Goal: Task Accomplishment & Management: Complete application form

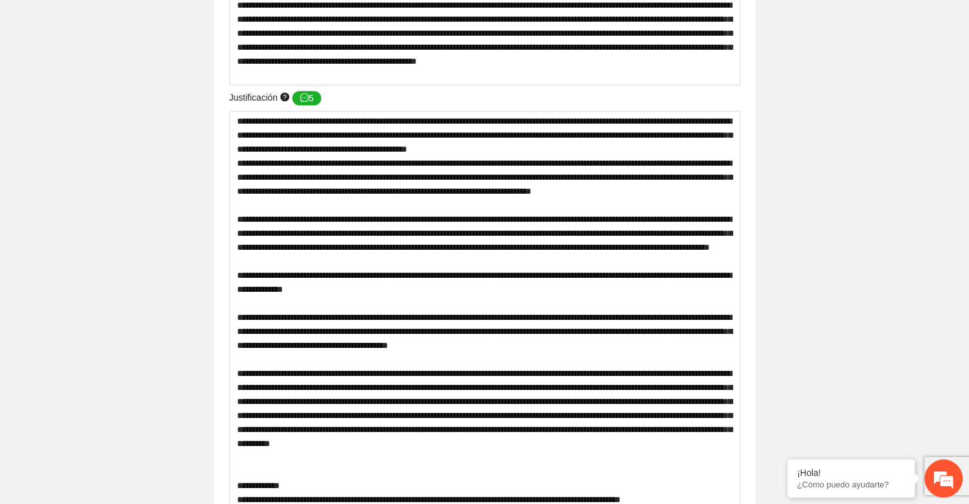
scroll to position [634, 0]
drag, startPoint x: 236, startPoint y: 122, endPoint x: 397, endPoint y: 167, distance: 168.0
click at [397, 167] on textarea at bounding box center [484, 373] width 511 height 525
click at [283, 139] on textarea at bounding box center [484, 373] width 511 height 525
drag, startPoint x: 237, startPoint y: 121, endPoint x: 699, endPoint y: 137, distance: 462.7
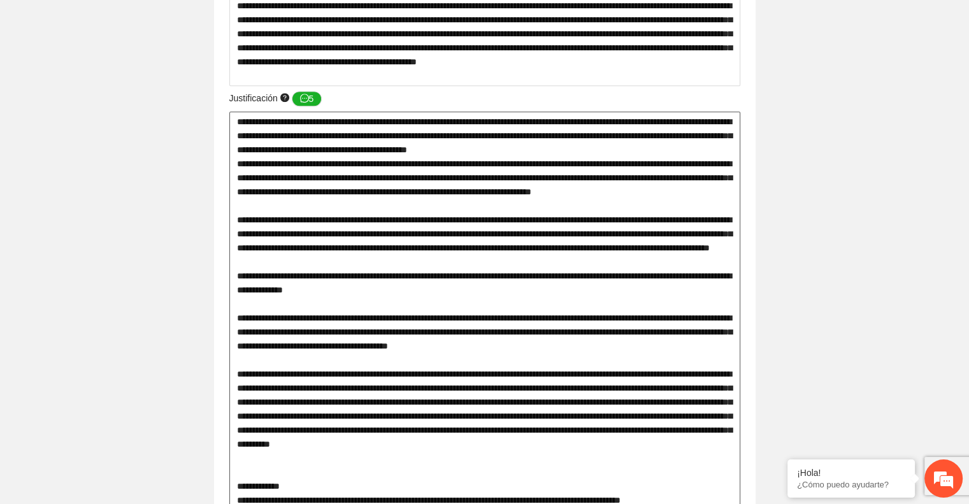
click at [699, 137] on textarea at bounding box center [484, 373] width 511 height 525
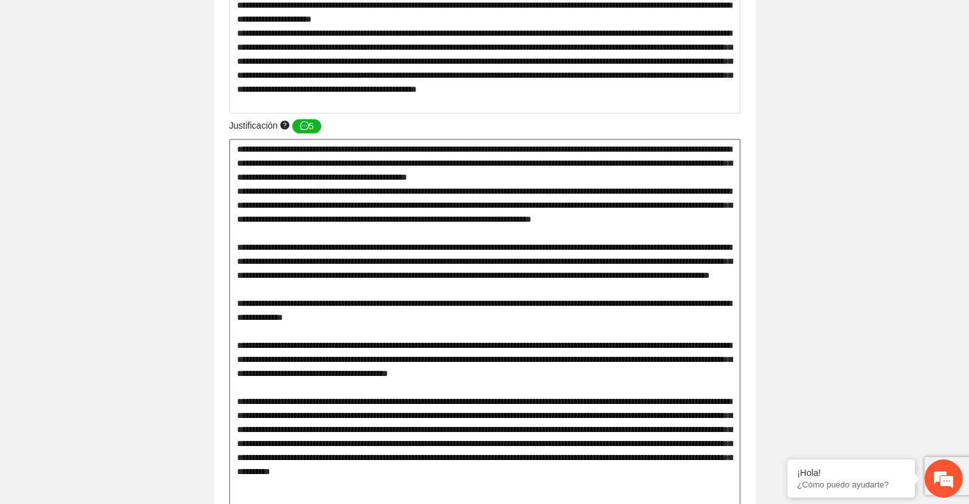
scroll to position [606, 0]
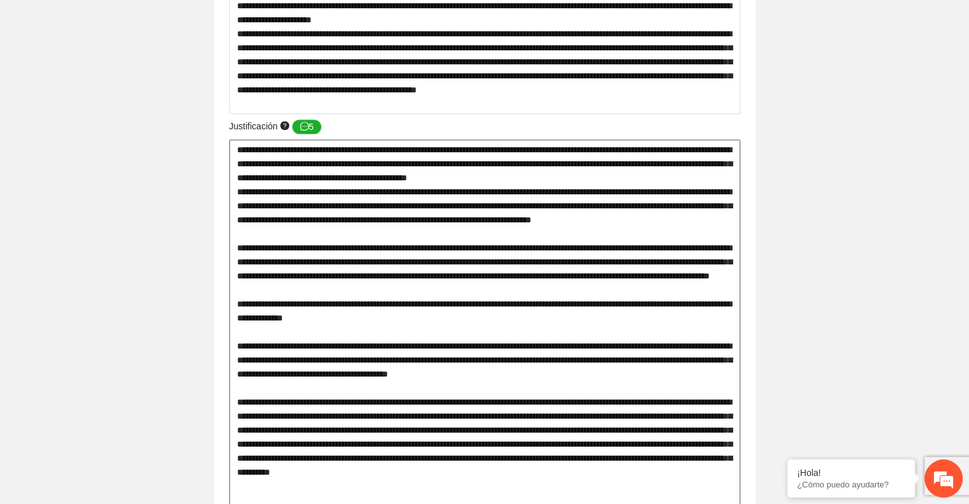
drag, startPoint x: 556, startPoint y: 191, endPoint x: 555, endPoint y: 238, distance: 47.1
click at [555, 238] on textarea at bounding box center [484, 401] width 511 height 525
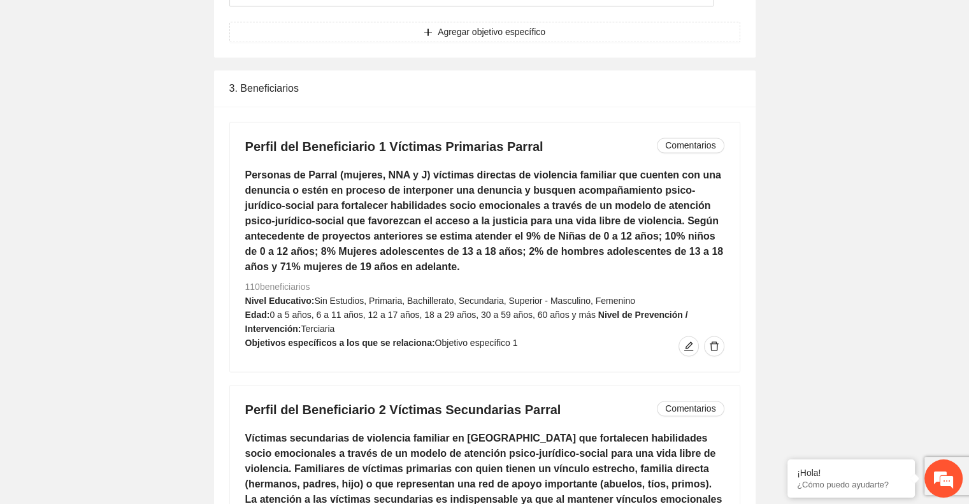
scroll to position [1834, 0]
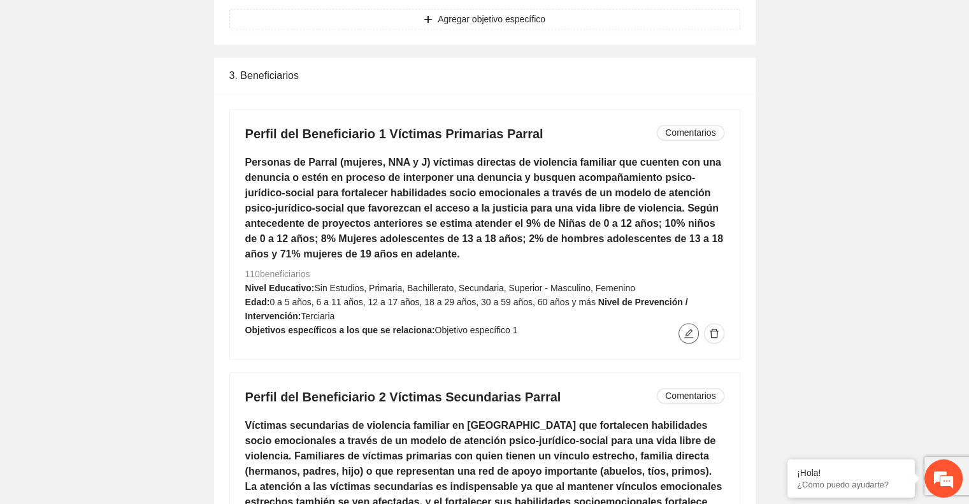
click at [692, 334] on icon "edit" at bounding box center [688, 333] width 10 height 10
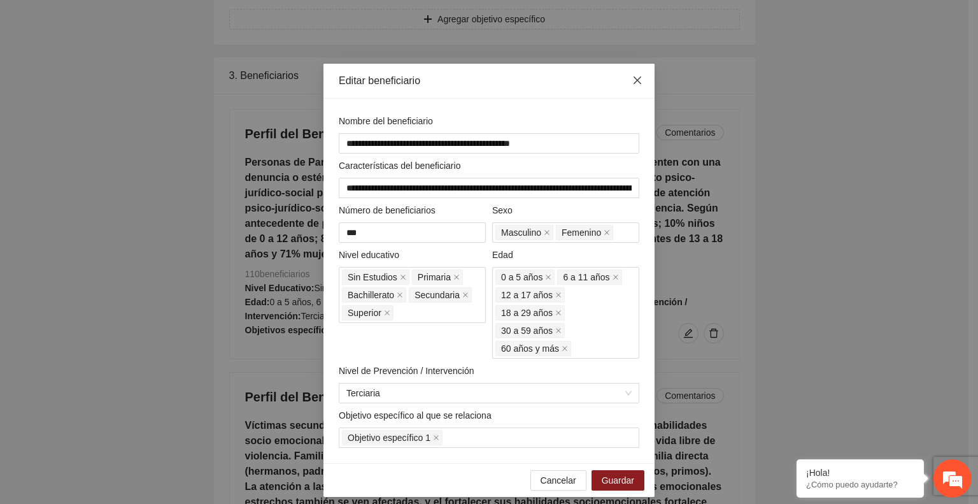
click at [633, 83] on icon "close" at bounding box center [637, 80] width 10 height 10
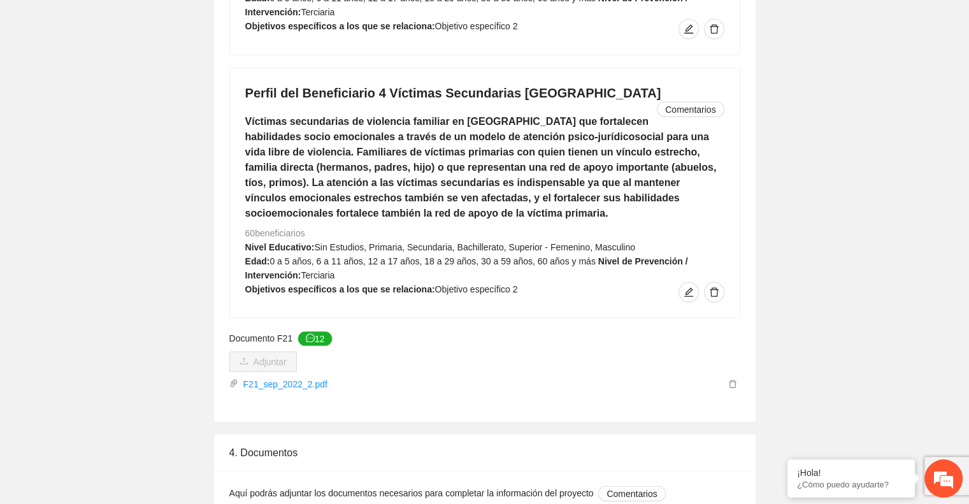
scroll to position [2667, 0]
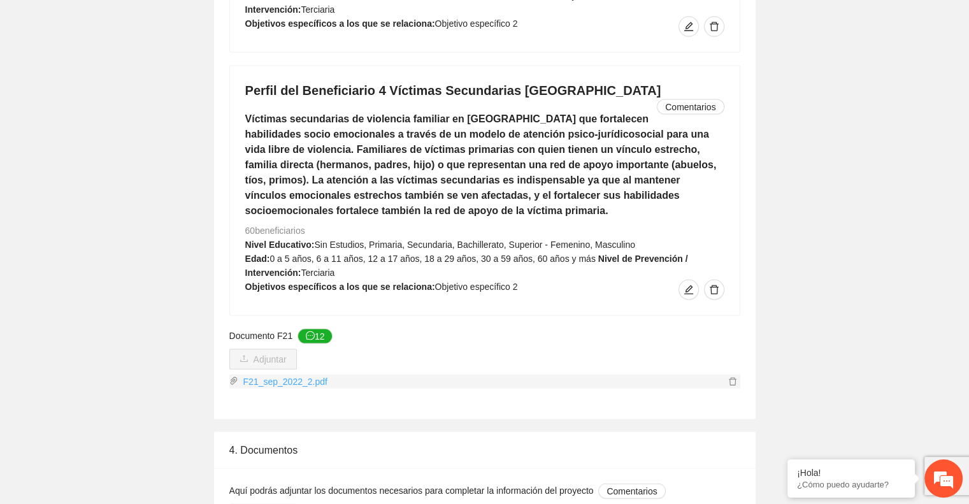
click at [304, 375] on link "F21_sep_2022_2.pdf" at bounding box center [481, 382] width 487 height 14
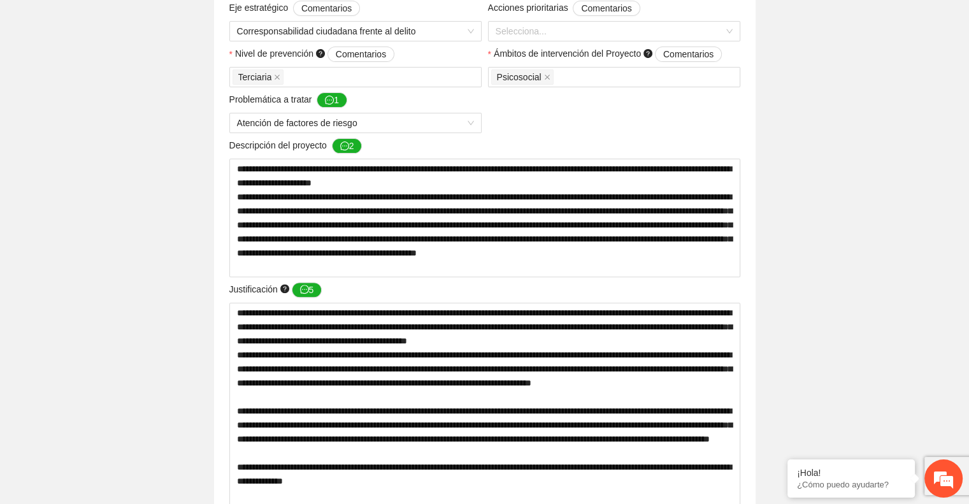
scroll to position [0, 0]
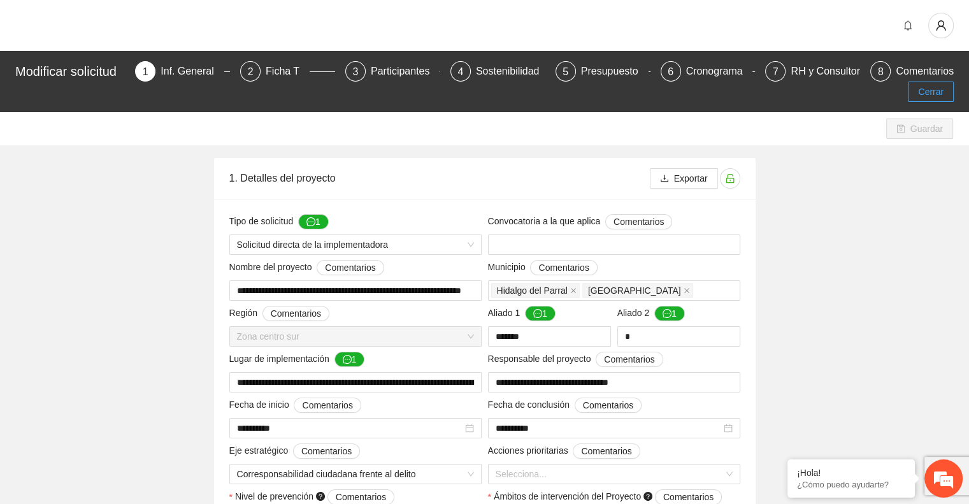
click at [922, 90] on span "Cerrar" at bounding box center [930, 92] width 25 height 14
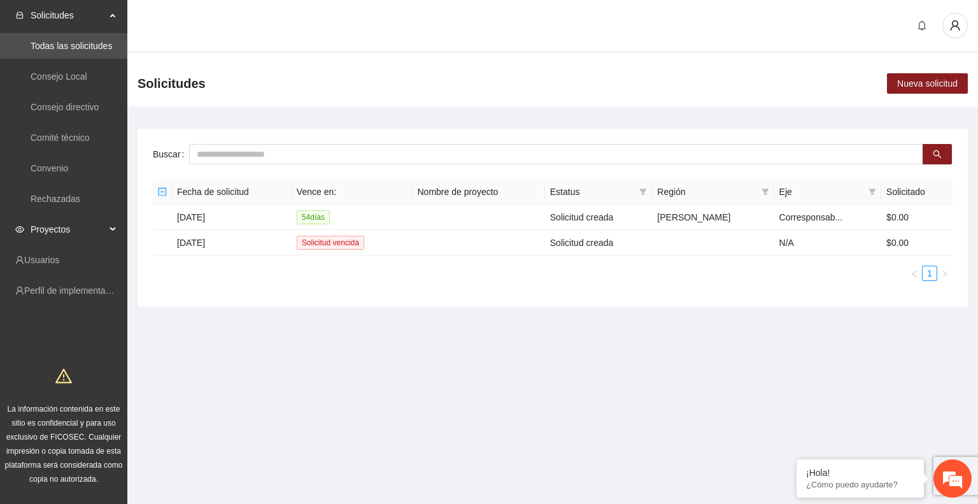
click at [104, 227] on span "Proyectos" at bounding box center [68, 229] width 75 height 25
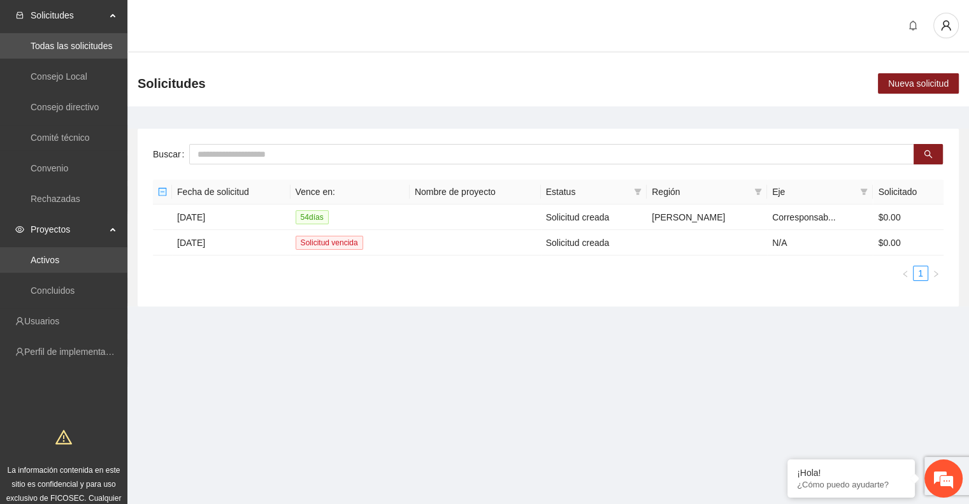
click at [59, 255] on link "Activos" at bounding box center [45, 260] width 29 height 10
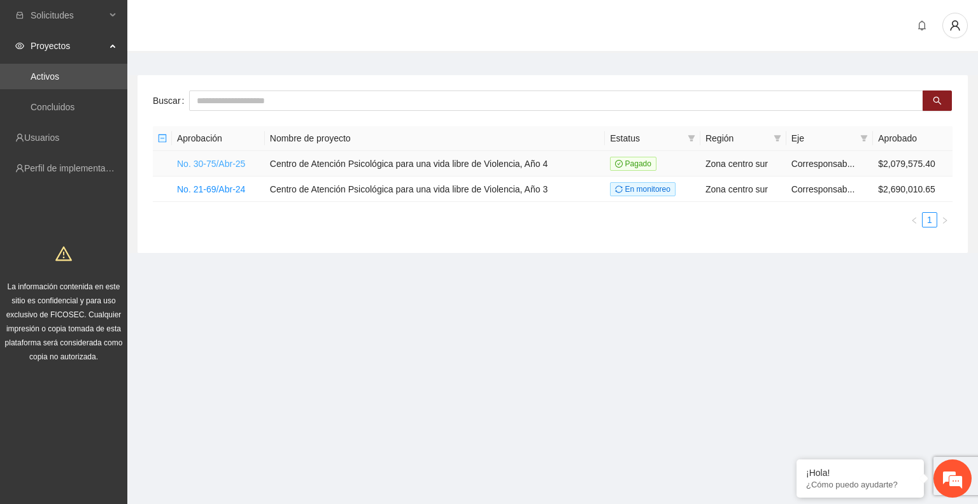
click at [196, 164] on link "No. 30-75/Abr-25" at bounding box center [211, 164] width 68 height 10
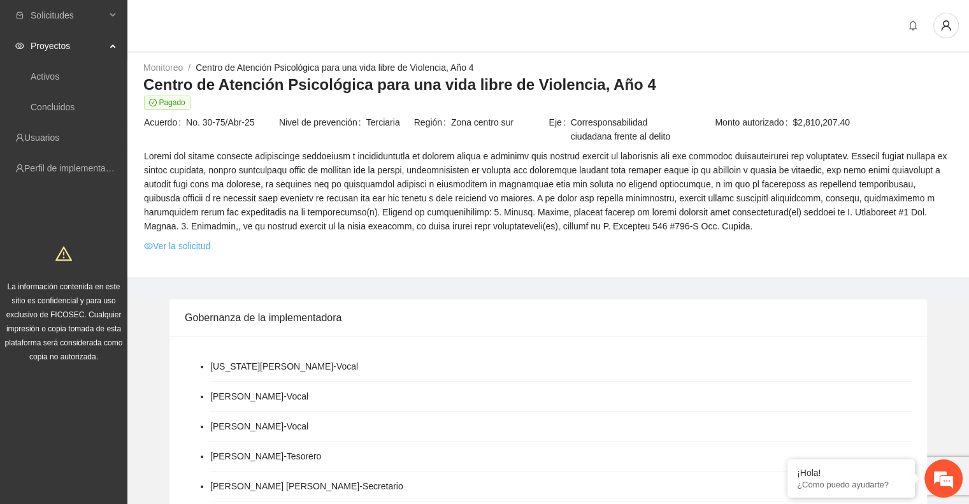
click at [203, 246] on link "Ver la solicitud" at bounding box center [177, 246] width 66 height 14
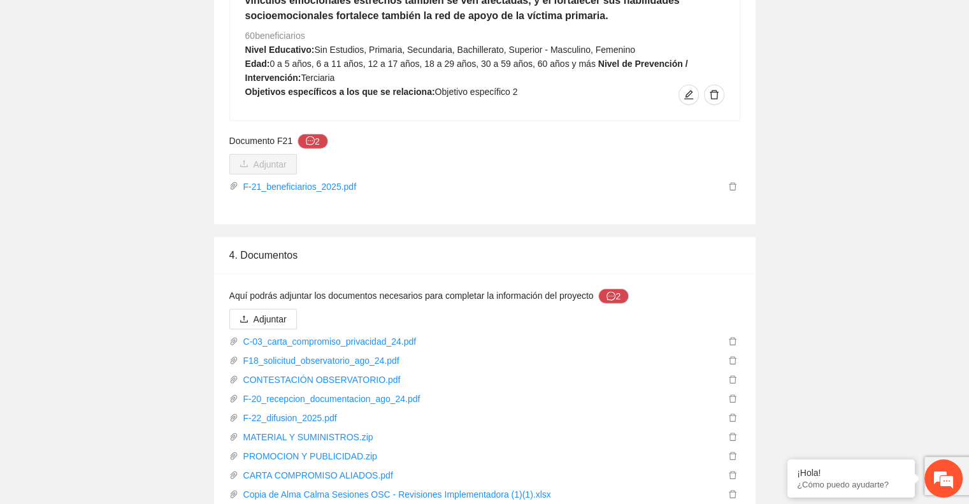
scroll to position [3003, 0]
click at [306, 179] on link "F-21_beneficiarios_2025.pdf" at bounding box center [481, 186] width 487 height 14
